Goal: Browse casually: Explore the website without a specific task or goal

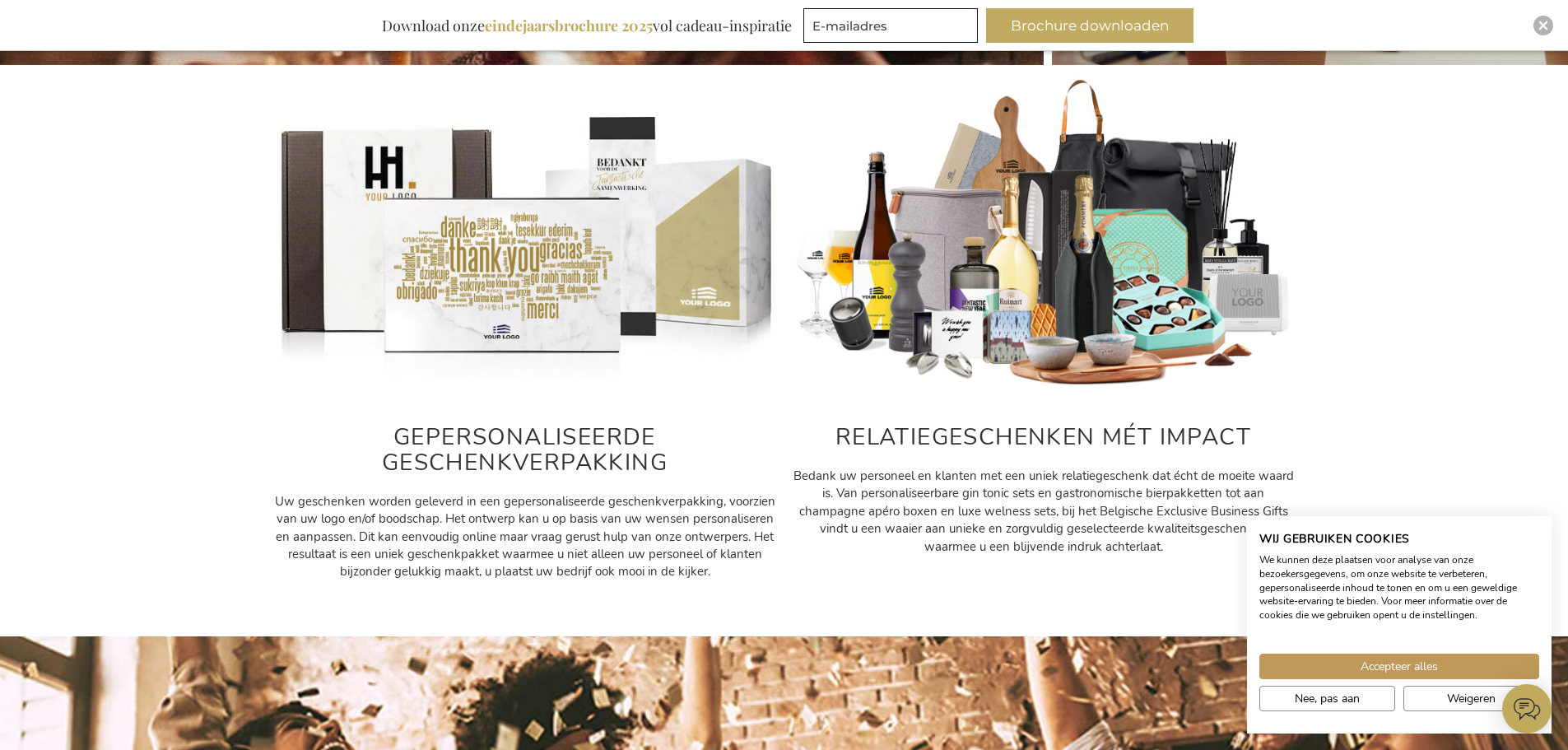
scroll to position [709, 0]
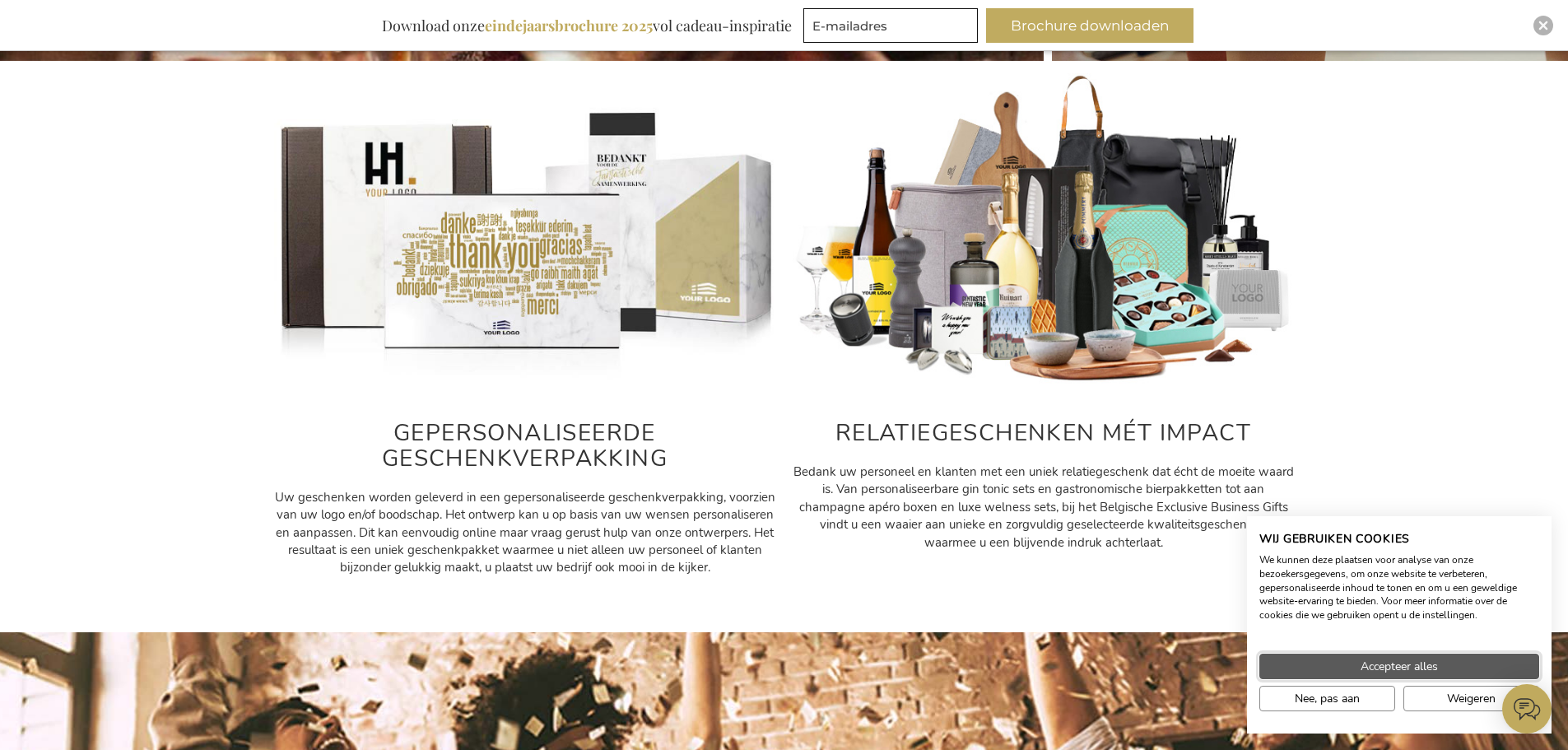
click at [1351, 666] on button "Accepteer alles" at bounding box center [1400, 666] width 280 height 25
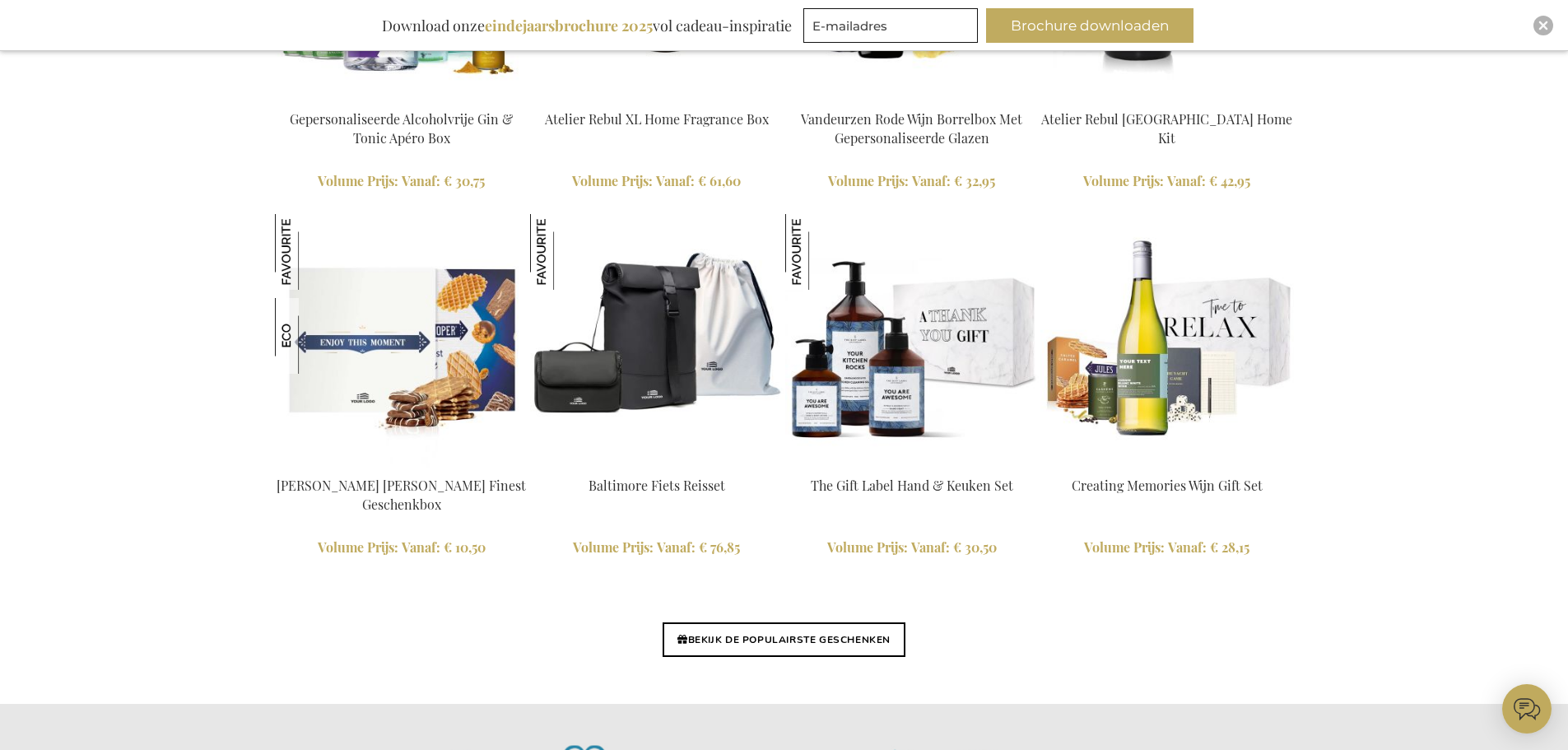
scroll to position [3673, 0]
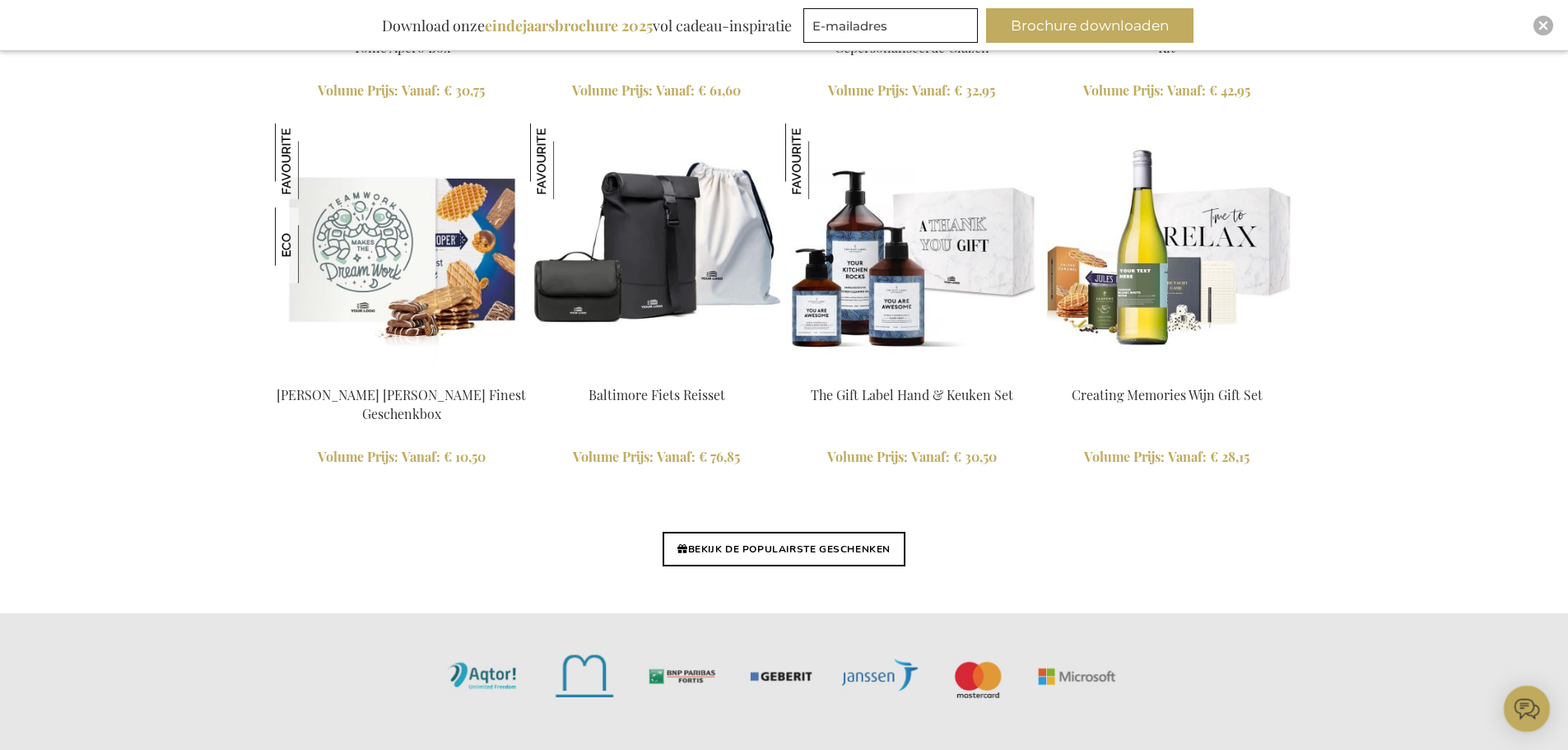
scroll to position [3917, 0]
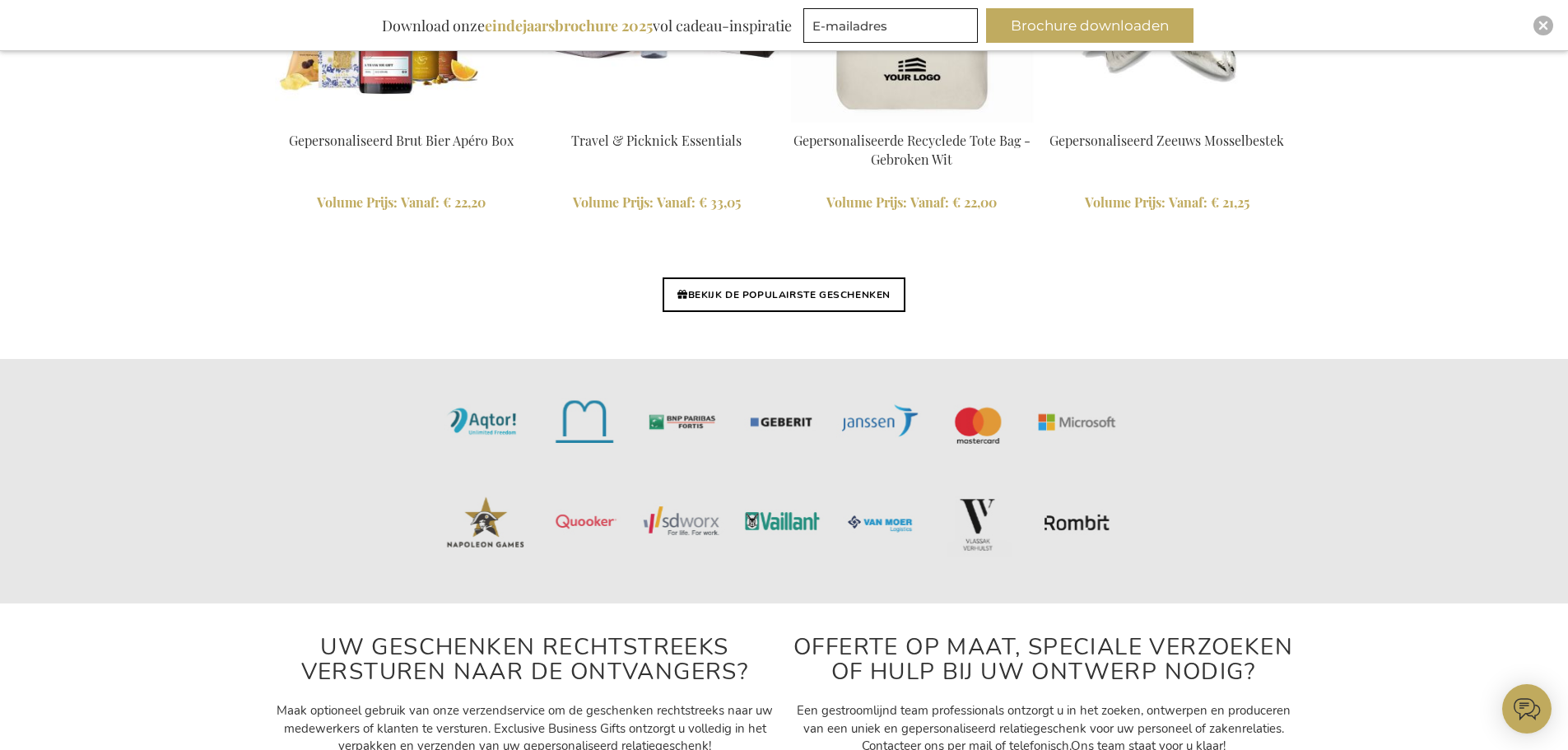
scroll to position [4034, 0]
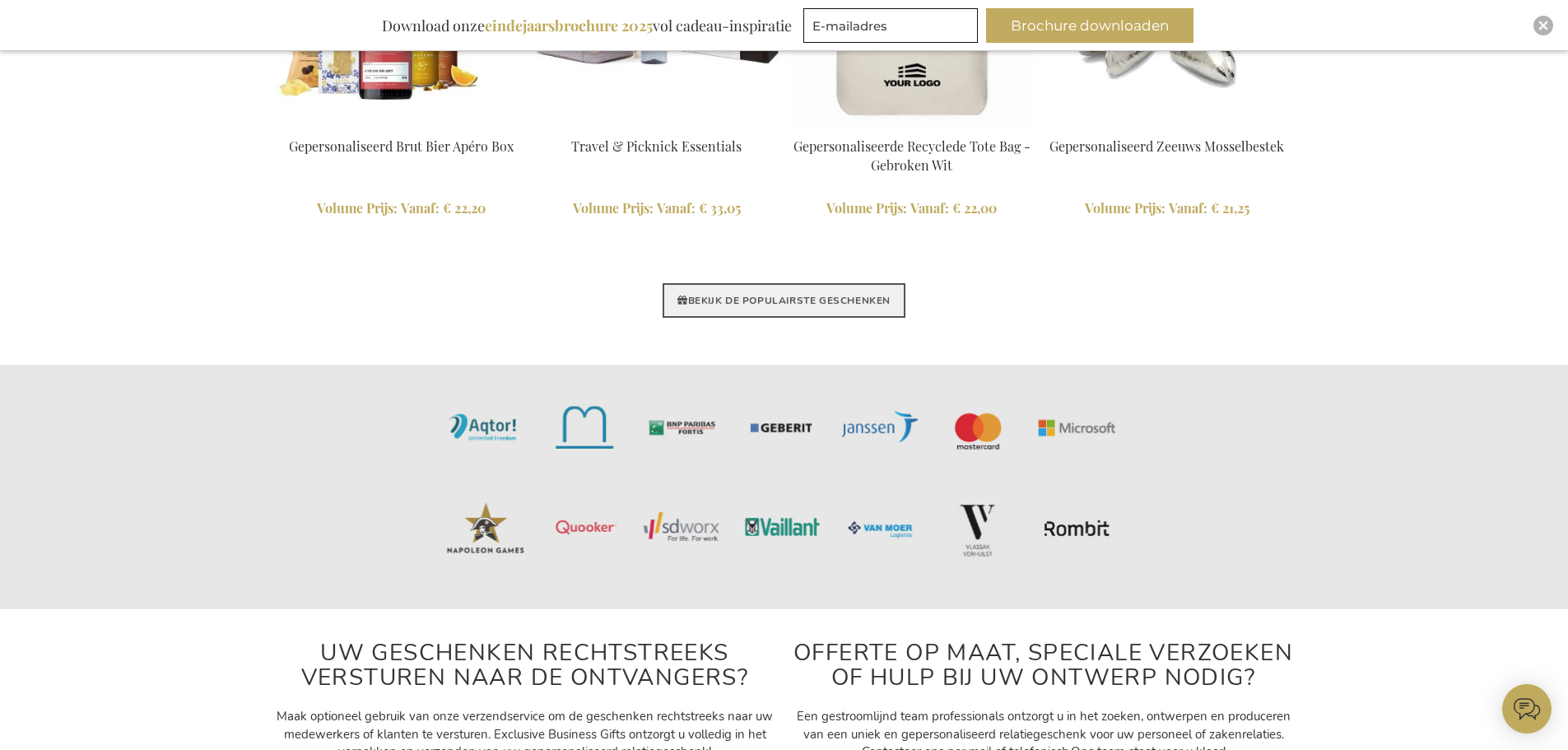
click at [689, 287] on link "BEKIJK DE POPULAIRSTE GESCHENKEN" at bounding box center [784, 300] width 243 height 34
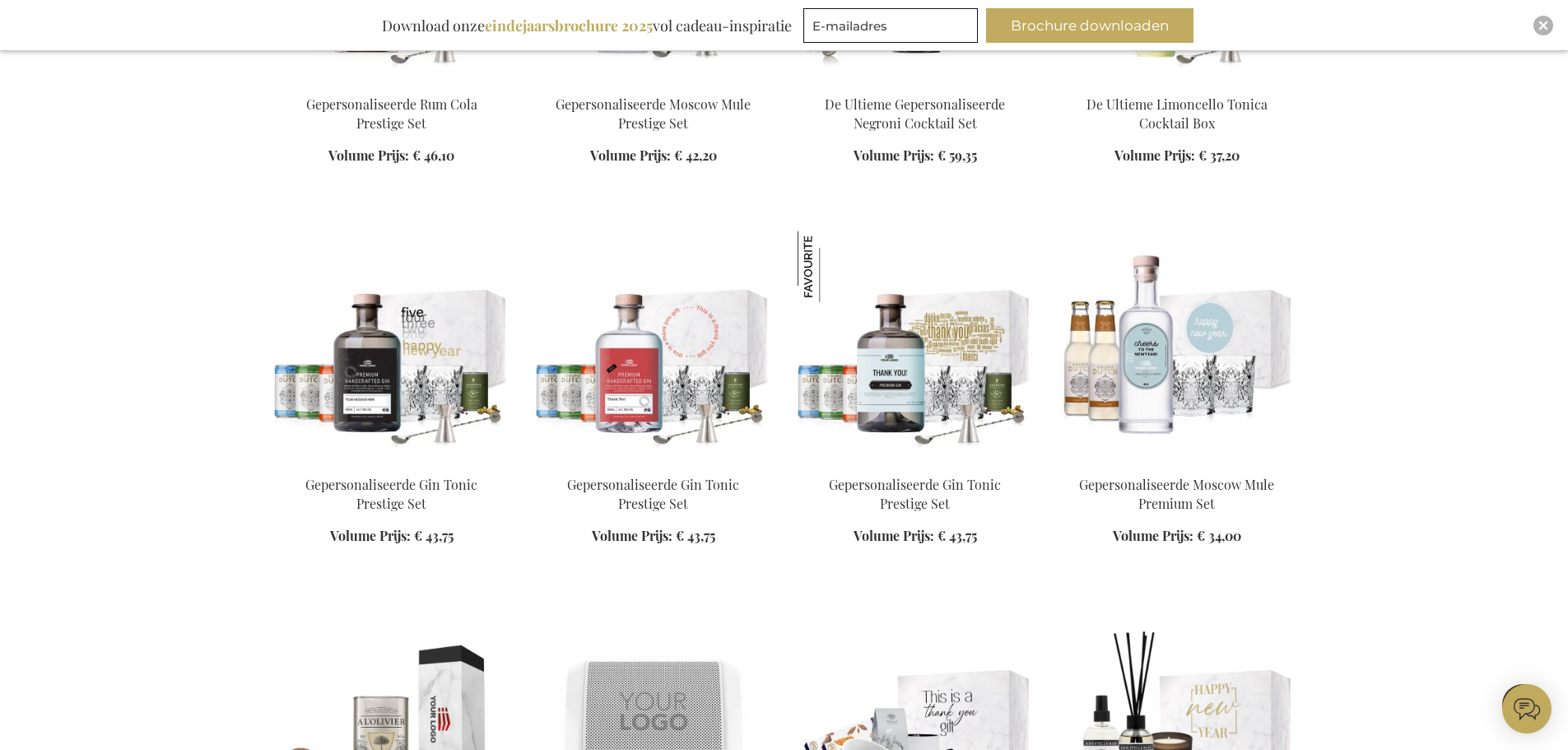
scroll to position [8232, 0]
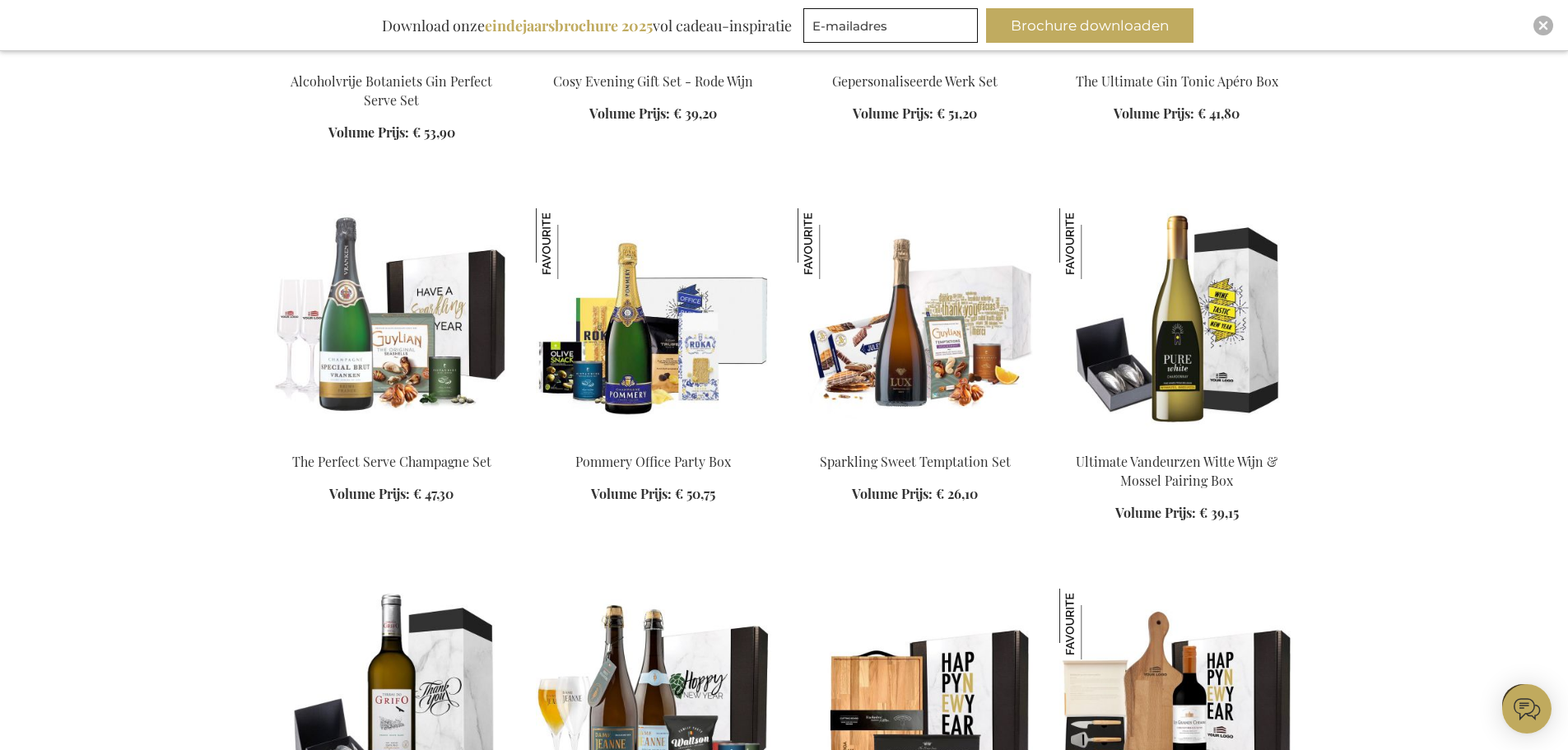
scroll to position [10125, 0]
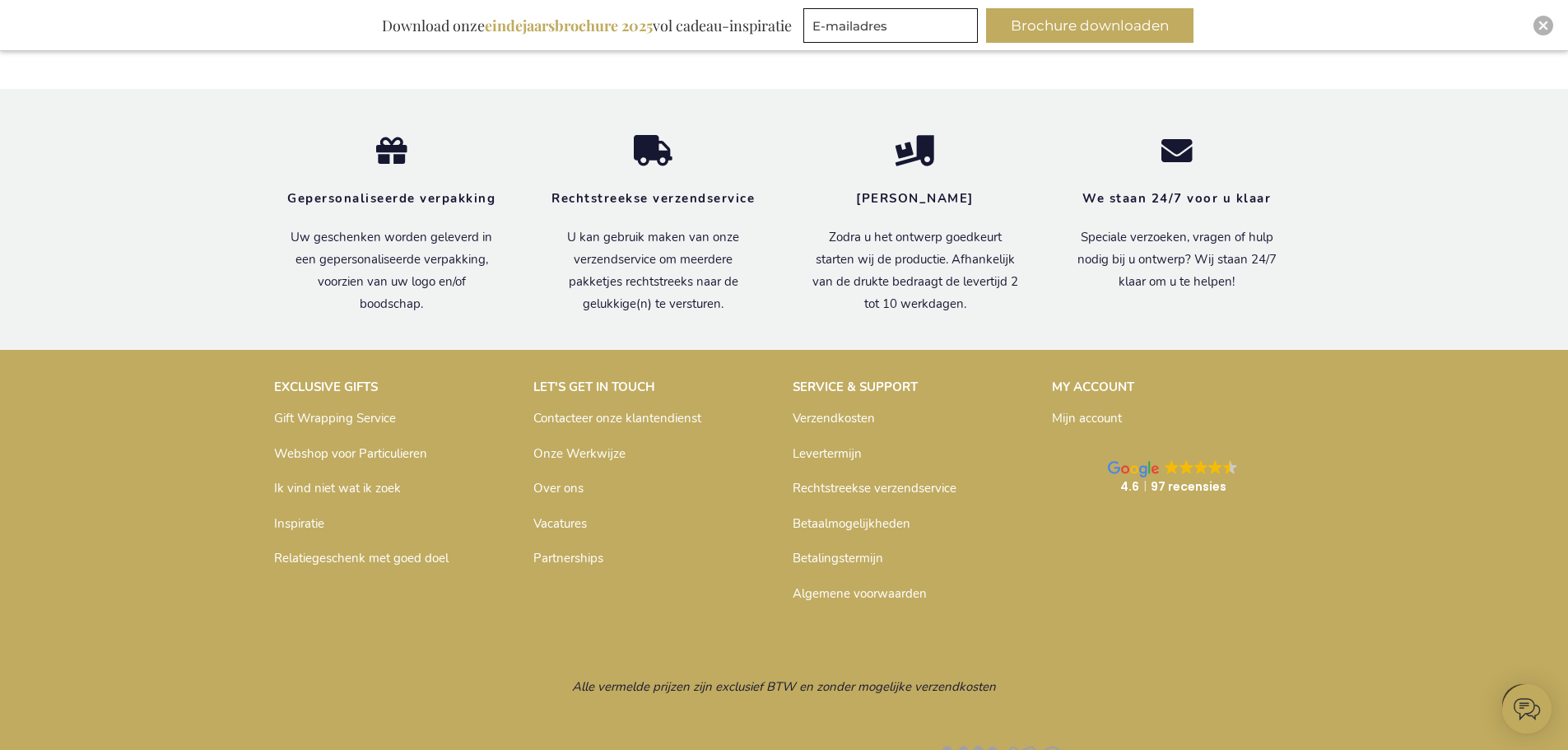
scroll to position [13970, 0]
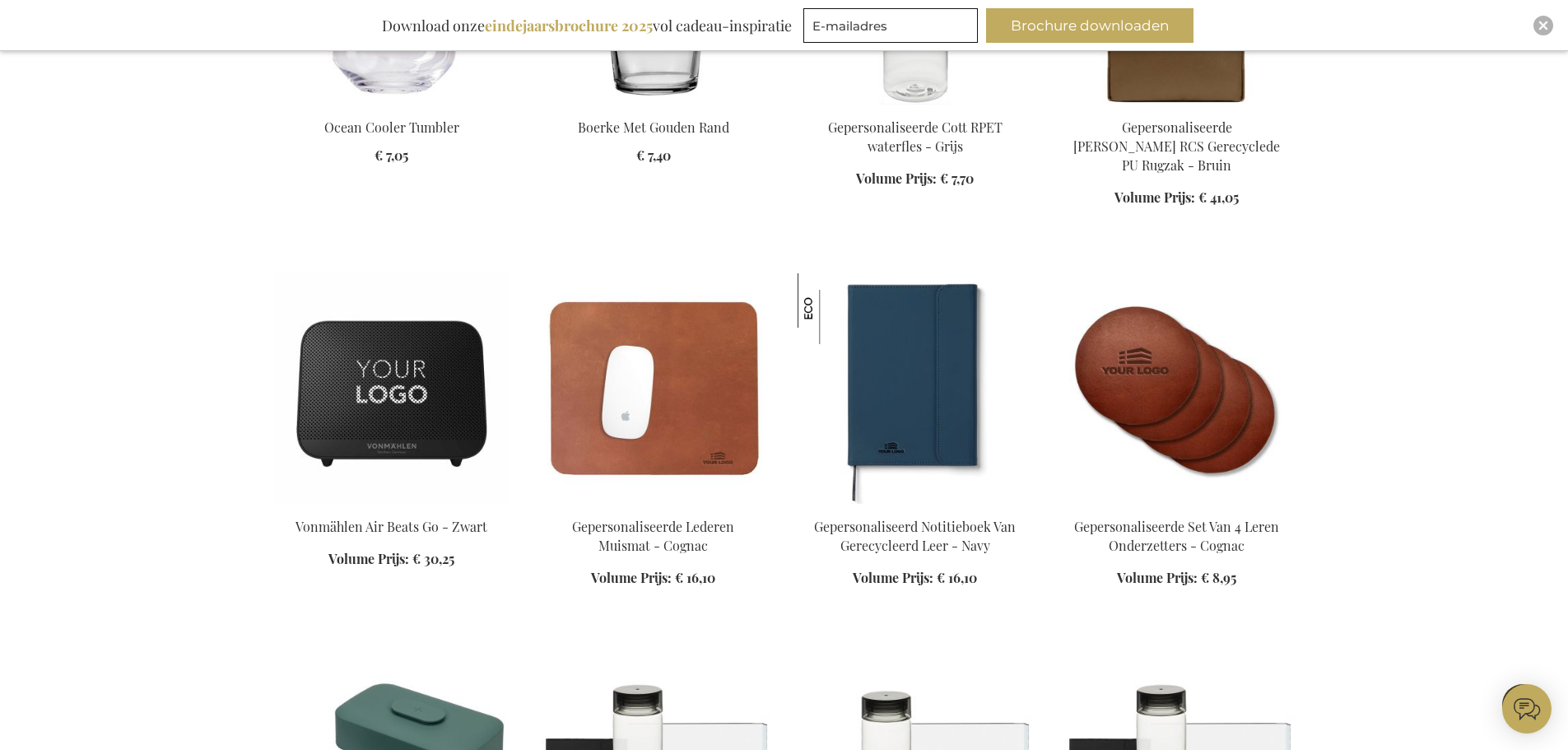
scroll to position [1317, 0]
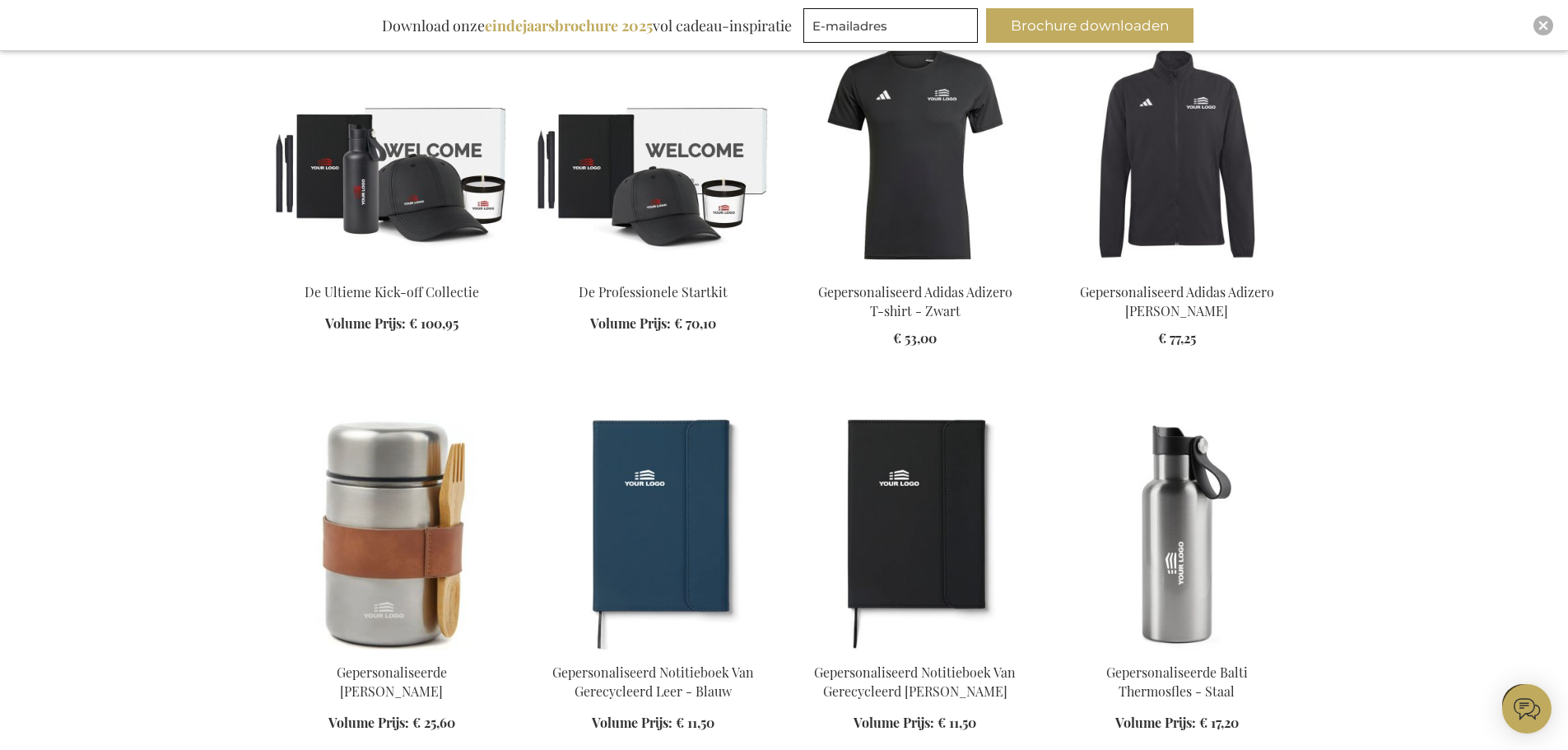
scroll to position [2387, 0]
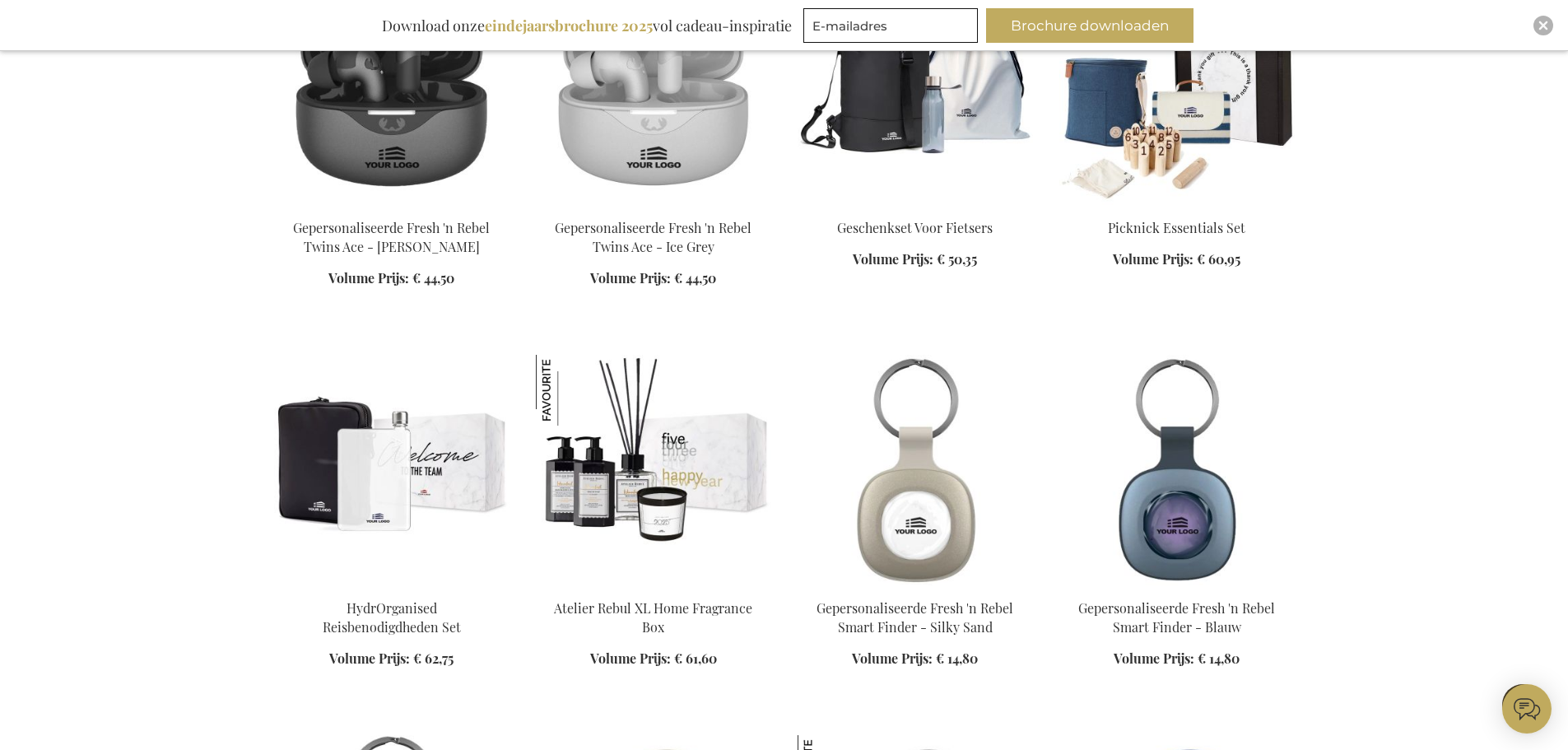
scroll to position [6586, 0]
